Goal: Navigation & Orientation: Find specific page/section

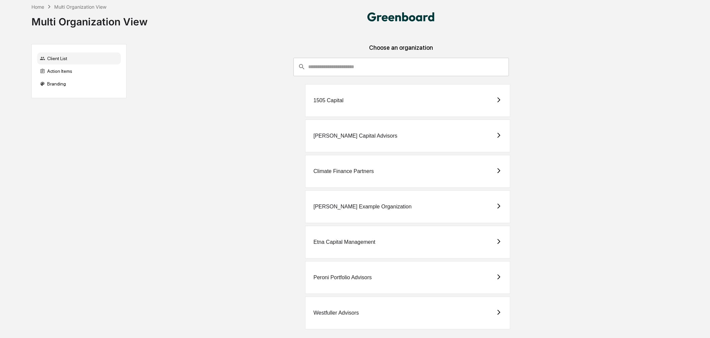
click at [367, 279] on div "Peroni Portfolio Advisors" at bounding box center [342, 278] width 58 height 6
click at [345, 89] on div "1505 Capital" at bounding box center [407, 100] width 205 height 33
